Goal: Information Seeking & Learning: Learn about a topic

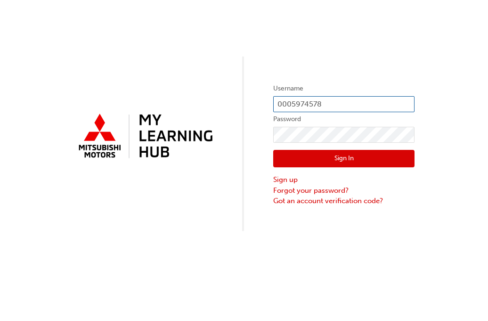
type input "0005974578"
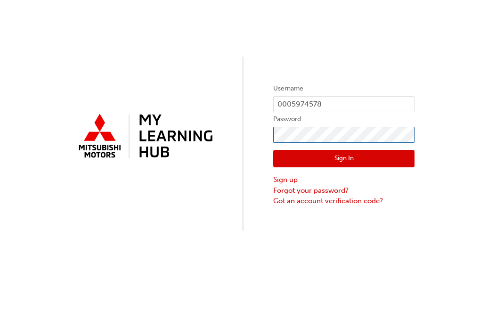
click at [344, 159] on button "Sign In" at bounding box center [343, 159] width 141 height 18
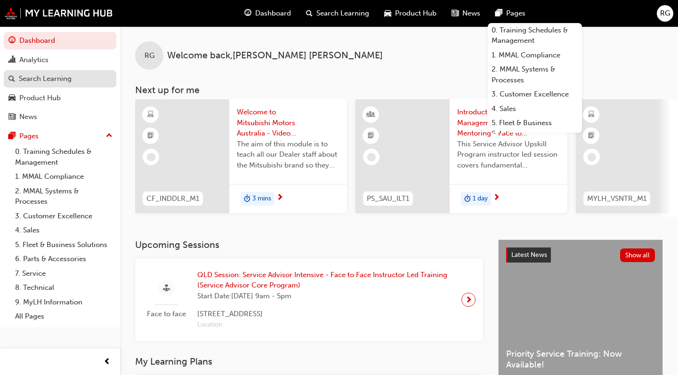
click at [46, 75] on div "Search Learning" at bounding box center [45, 78] width 53 height 11
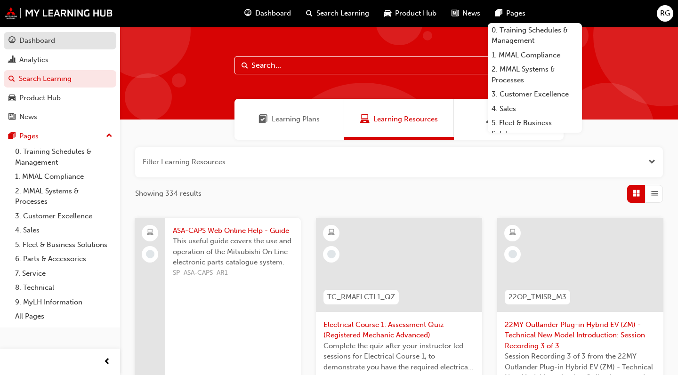
click at [42, 46] on div "Dashboard" at bounding box center [59, 41] width 103 height 12
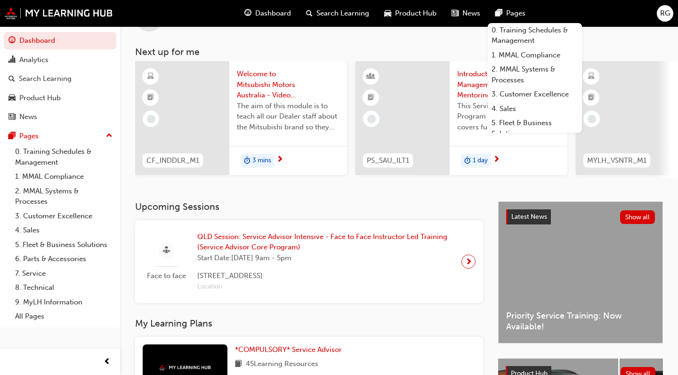
scroll to position [40, 0]
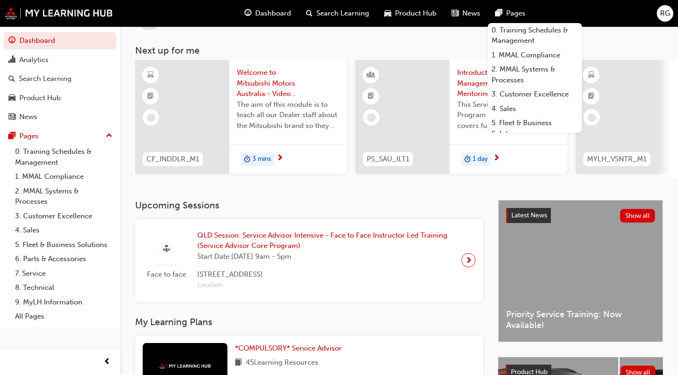
click at [466, 44] on div "RG Welcome back , [PERSON_NAME] Next up for me CF_INDDLR_M1 Welcome to Mitsubis…" at bounding box center [399, 82] width 558 height 191
click at [488, 30] on link "0. Training Schedules & Management" at bounding box center [535, 35] width 94 height 25
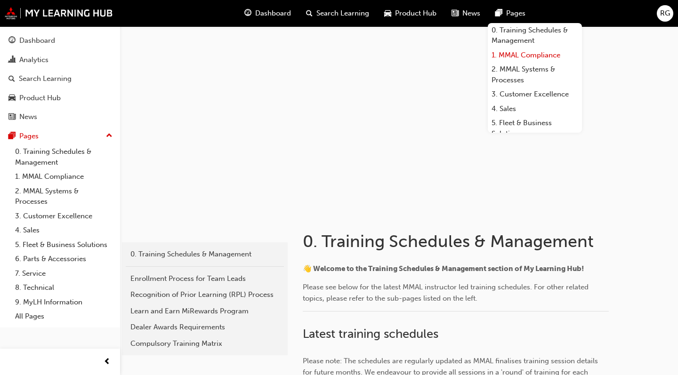
click at [488, 52] on link "1. MMAL Compliance" at bounding box center [535, 55] width 94 height 15
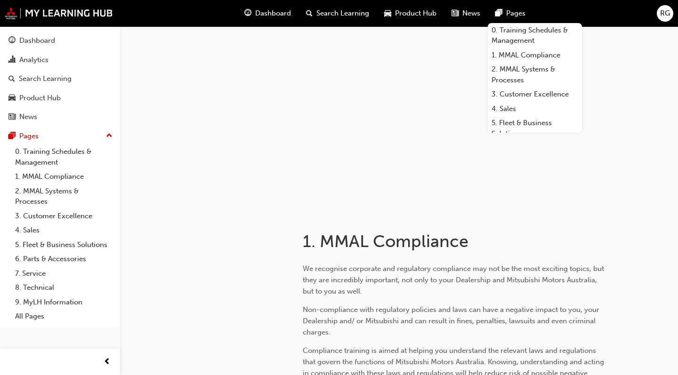
click at [488, 9] on span "Pages" at bounding box center [515, 13] width 19 height 11
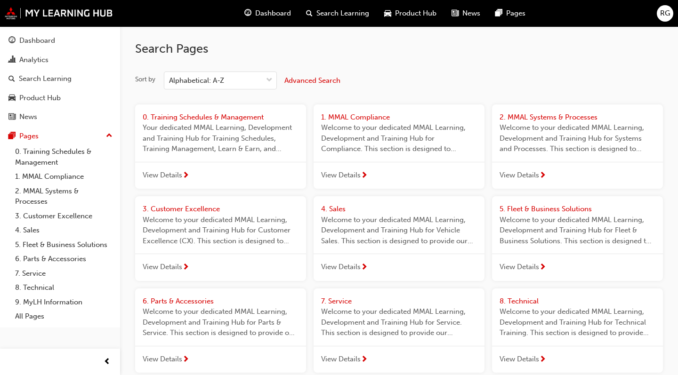
click at [283, 10] on span "Dashboard" at bounding box center [273, 13] width 36 height 11
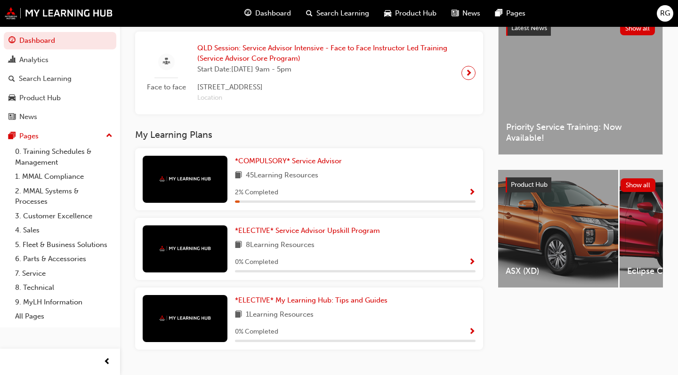
scroll to position [244, 0]
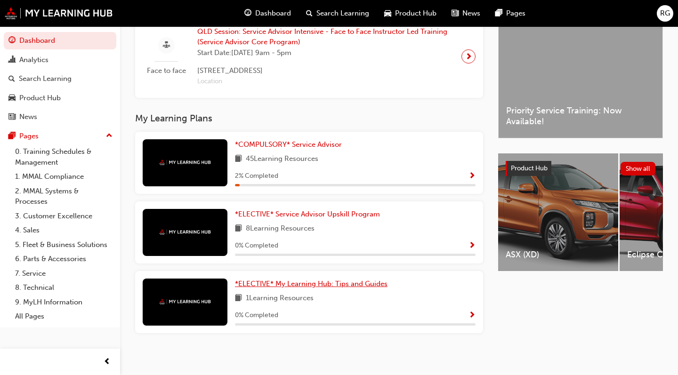
click at [291, 284] on span "*ELECTIVE* My Learning Hub: Tips and Guides" at bounding box center [311, 284] width 153 height 8
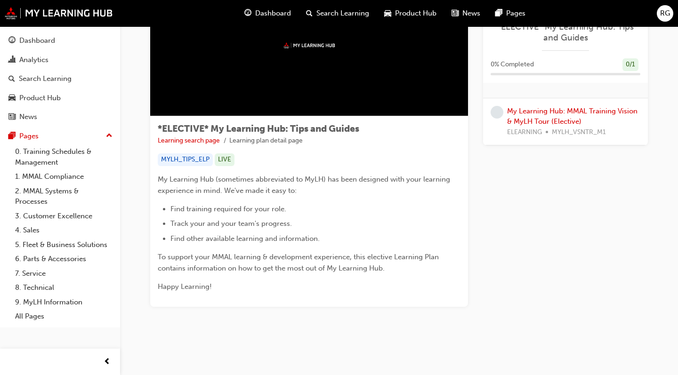
scroll to position [73, 0]
